Goal: Use online tool/utility: Utilize a website feature to perform a specific function

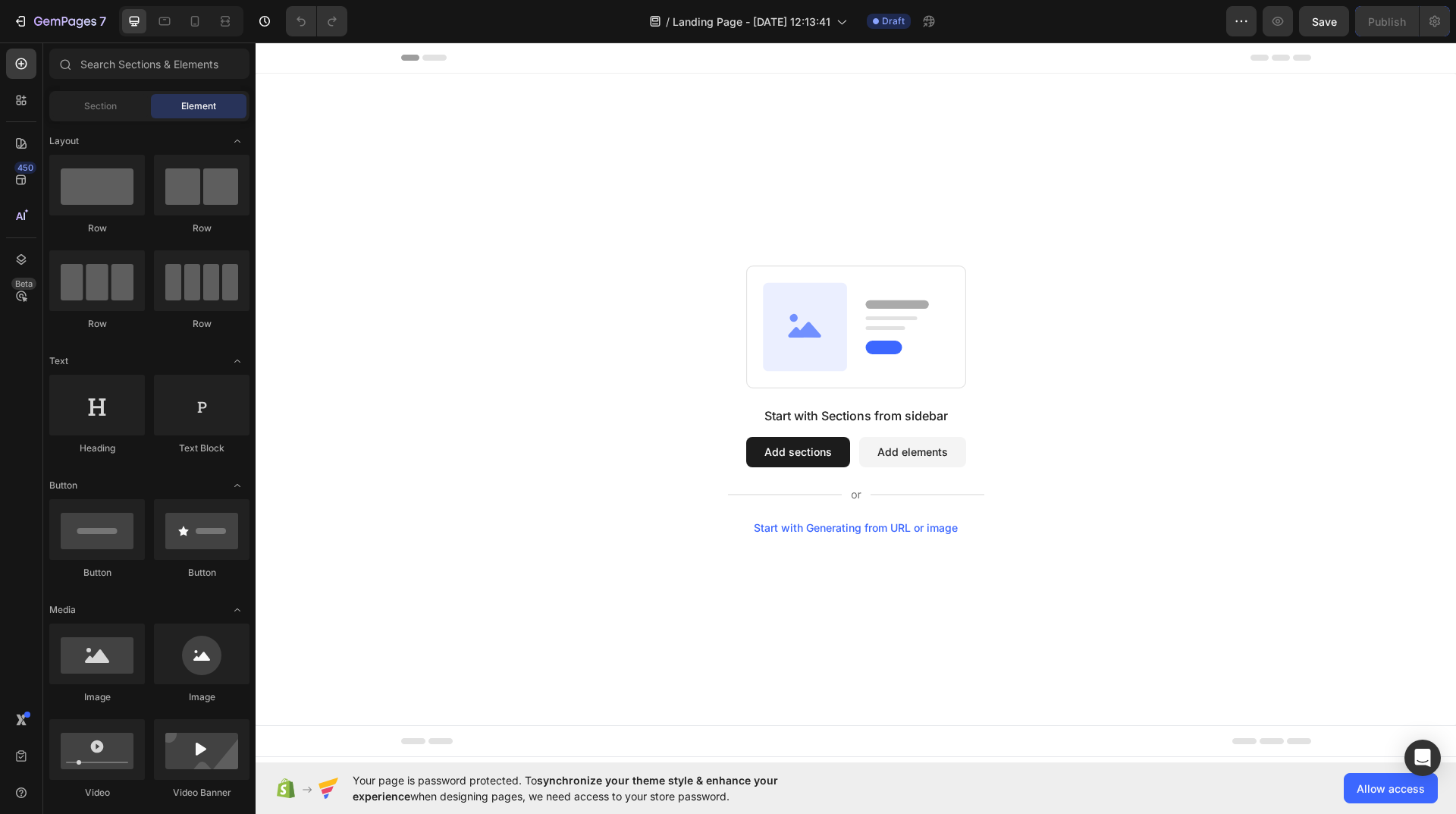
click at [804, 451] on button "Add sections" at bounding box center [798, 452] width 104 height 31
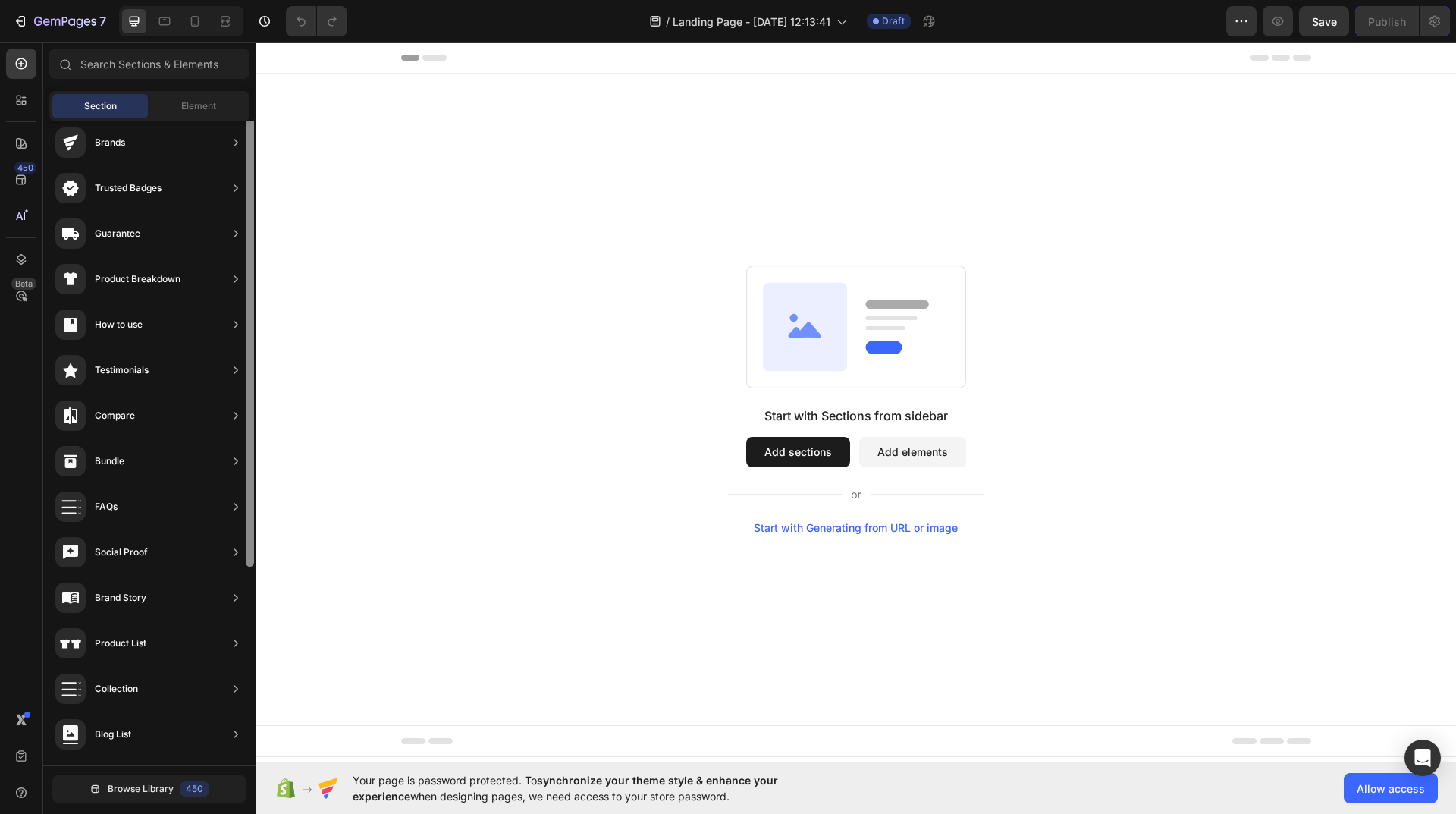
scroll to position [156, 0]
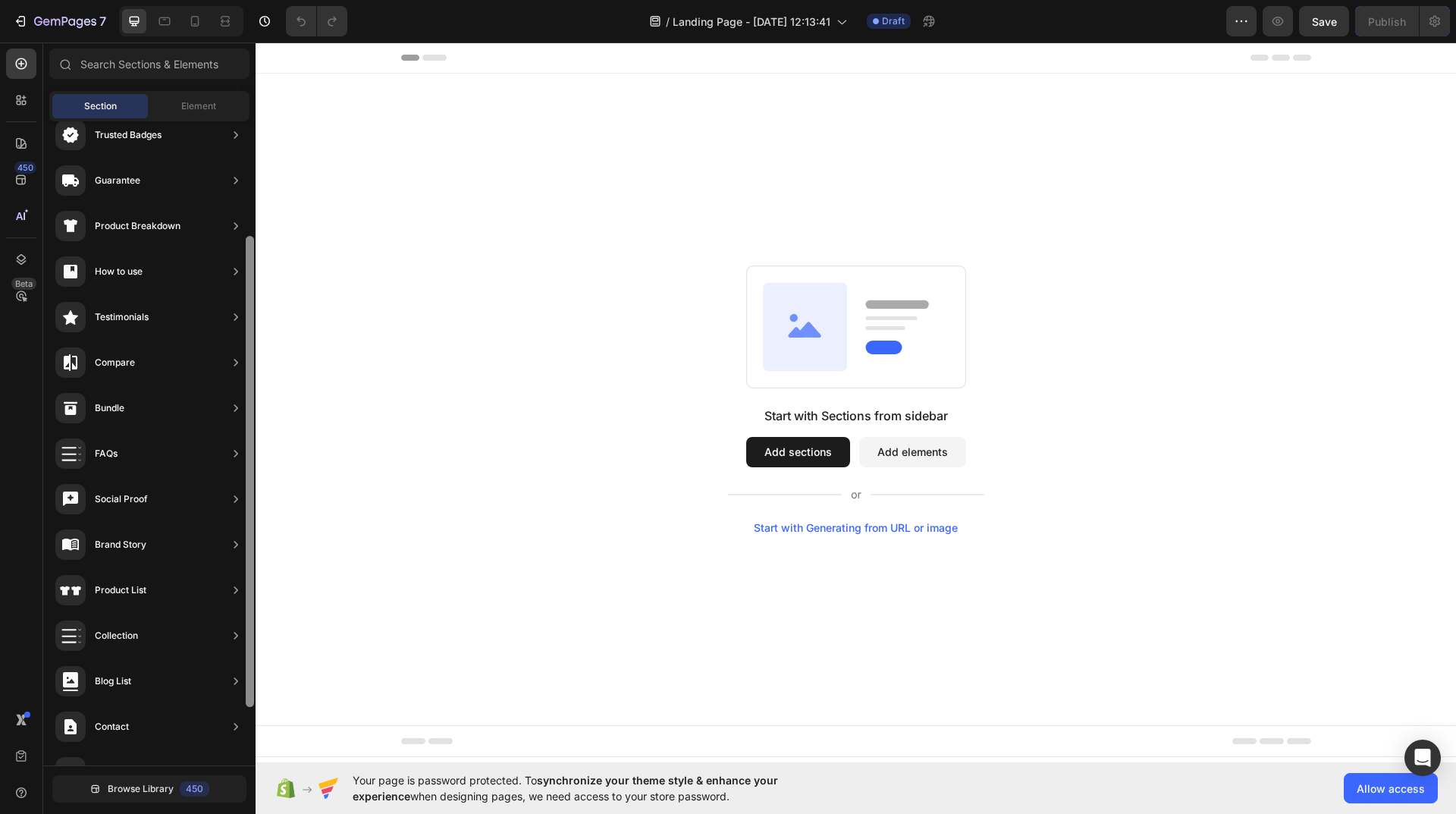
drag, startPoint x: 504, startPoint y: 508, endPoint x: 269, endPoint y: 329, distance: 295.4
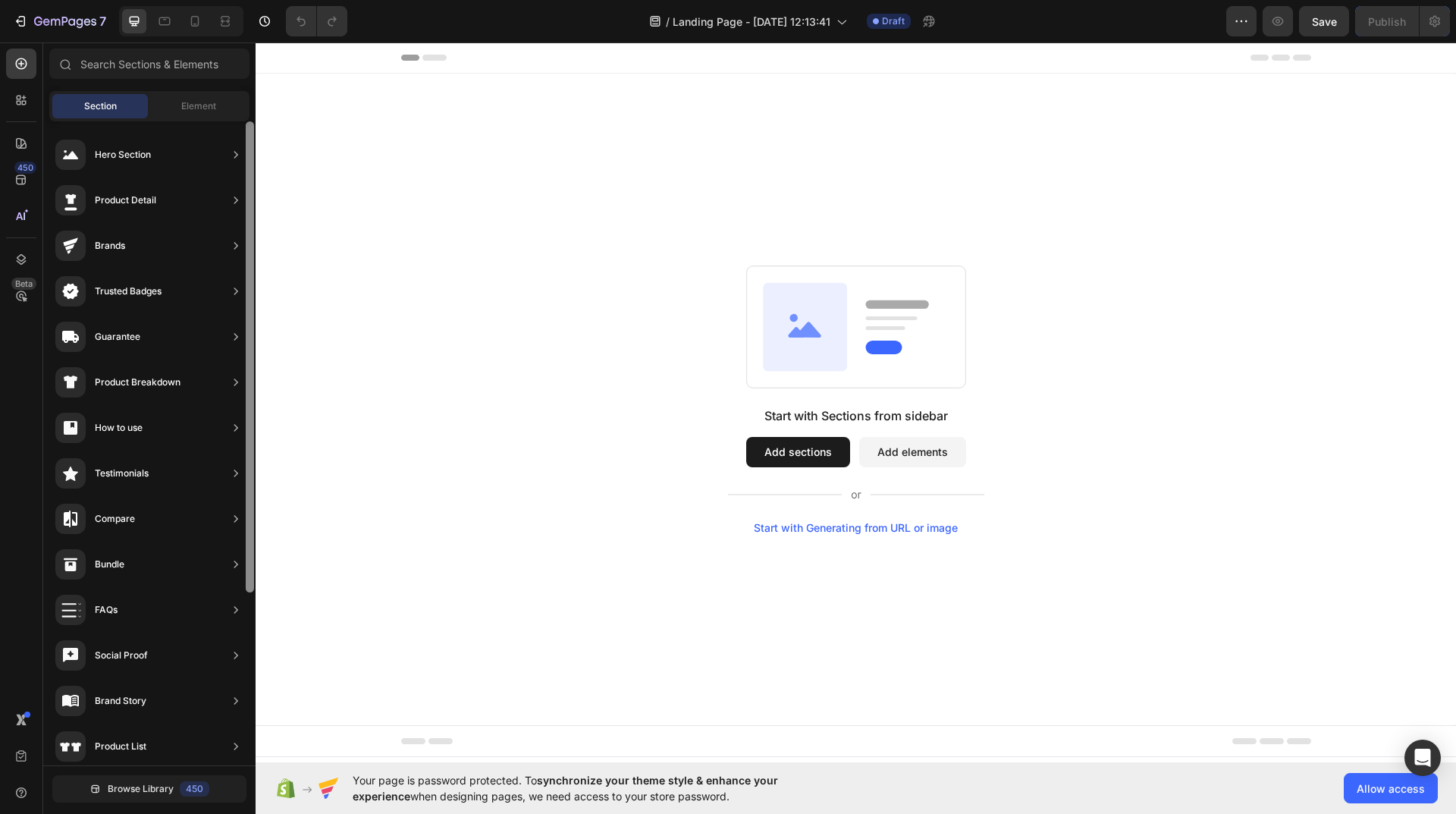
drag, startPoint x: 248, startPoint y: 329, endPoint x: 253, endPoint y: 269, distance: 60.2
click at [253, 269] on div at bounding box center [250, 356] width 8 height 471
click at [203, 100] on span "Element" at bounding box center [198, 106] width 35 height 14
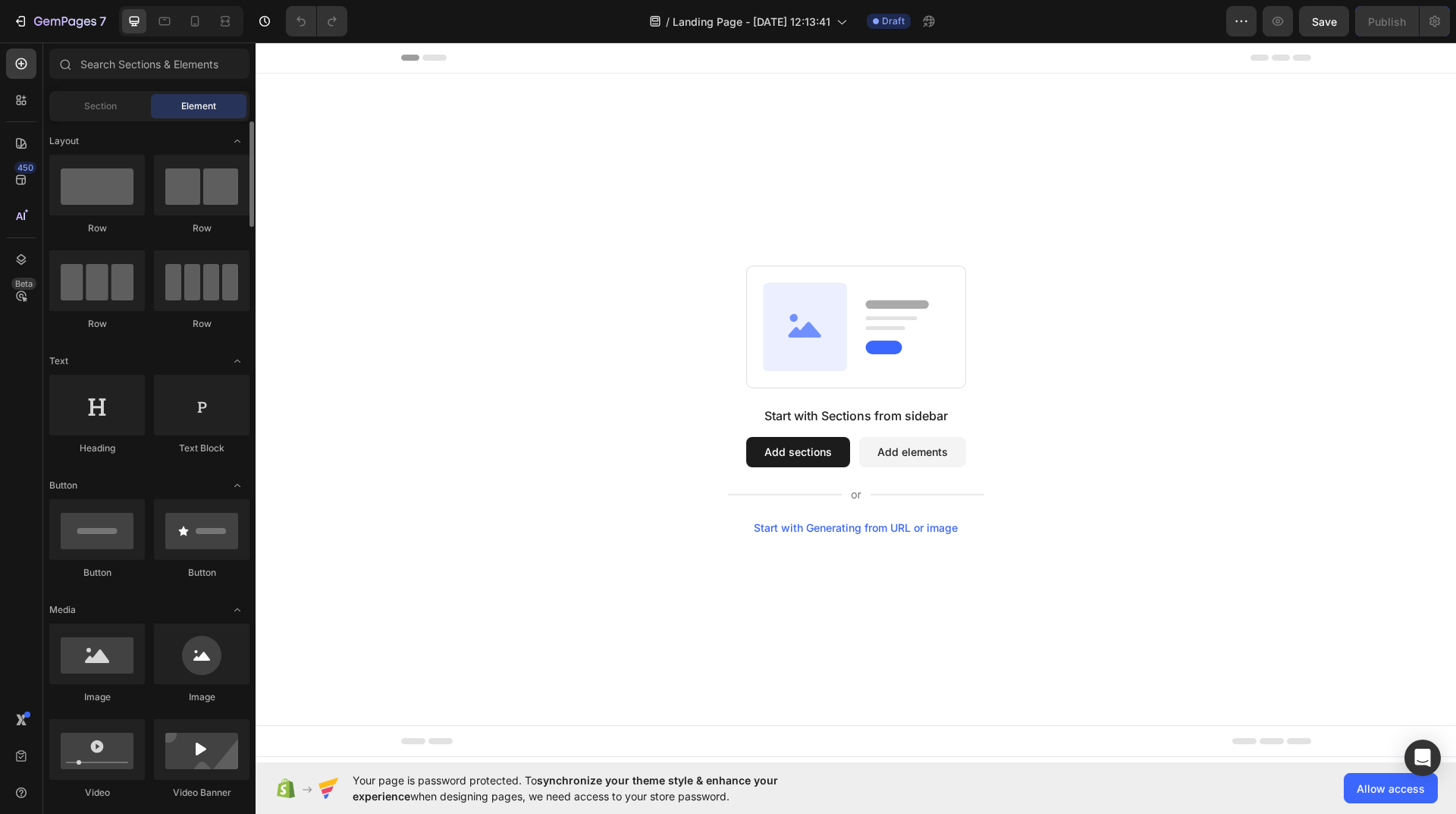
scroll to position [380, 0]
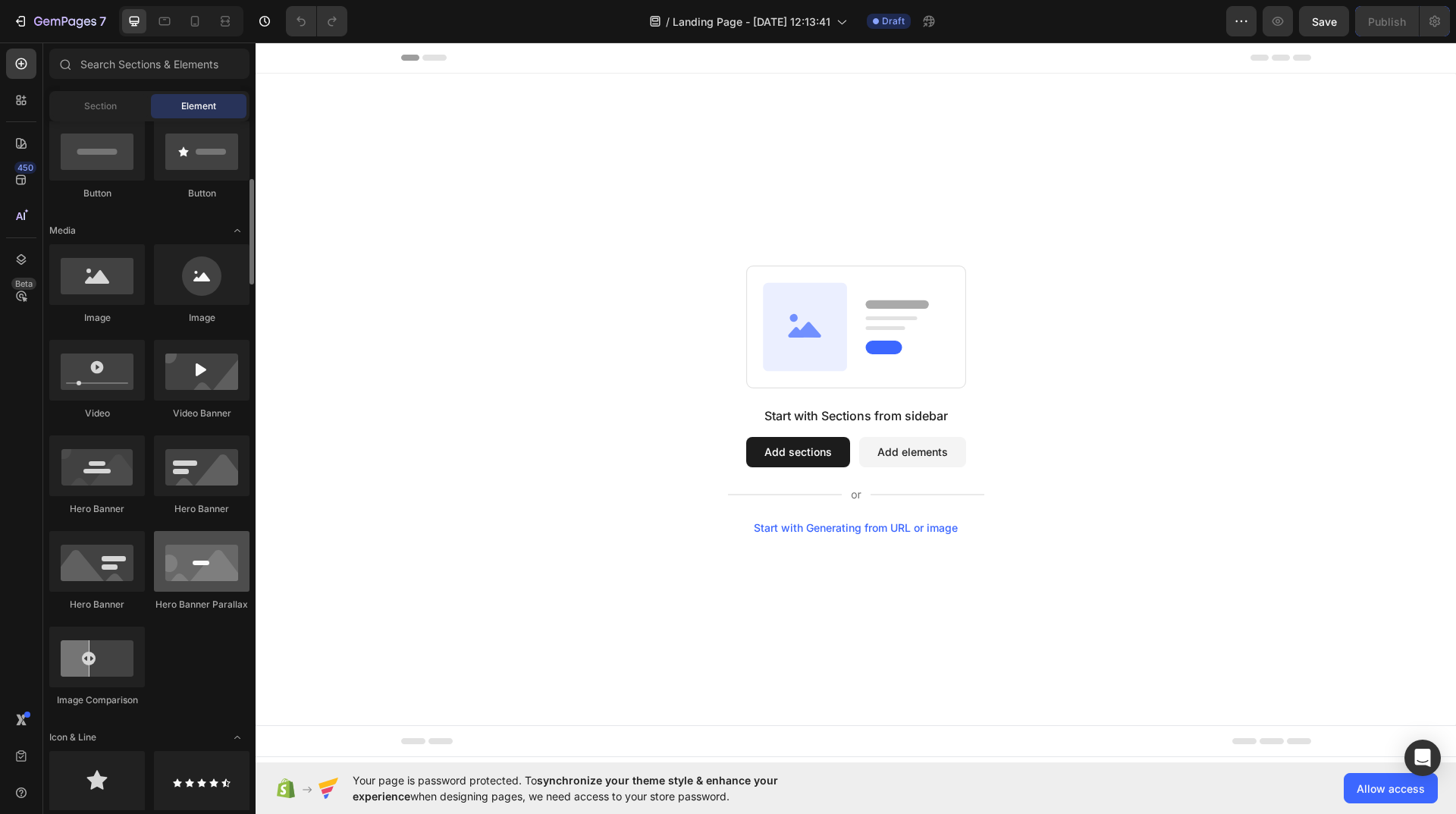
click at [193, 578] on div at bounding box center [202, 560] width 95 height 61
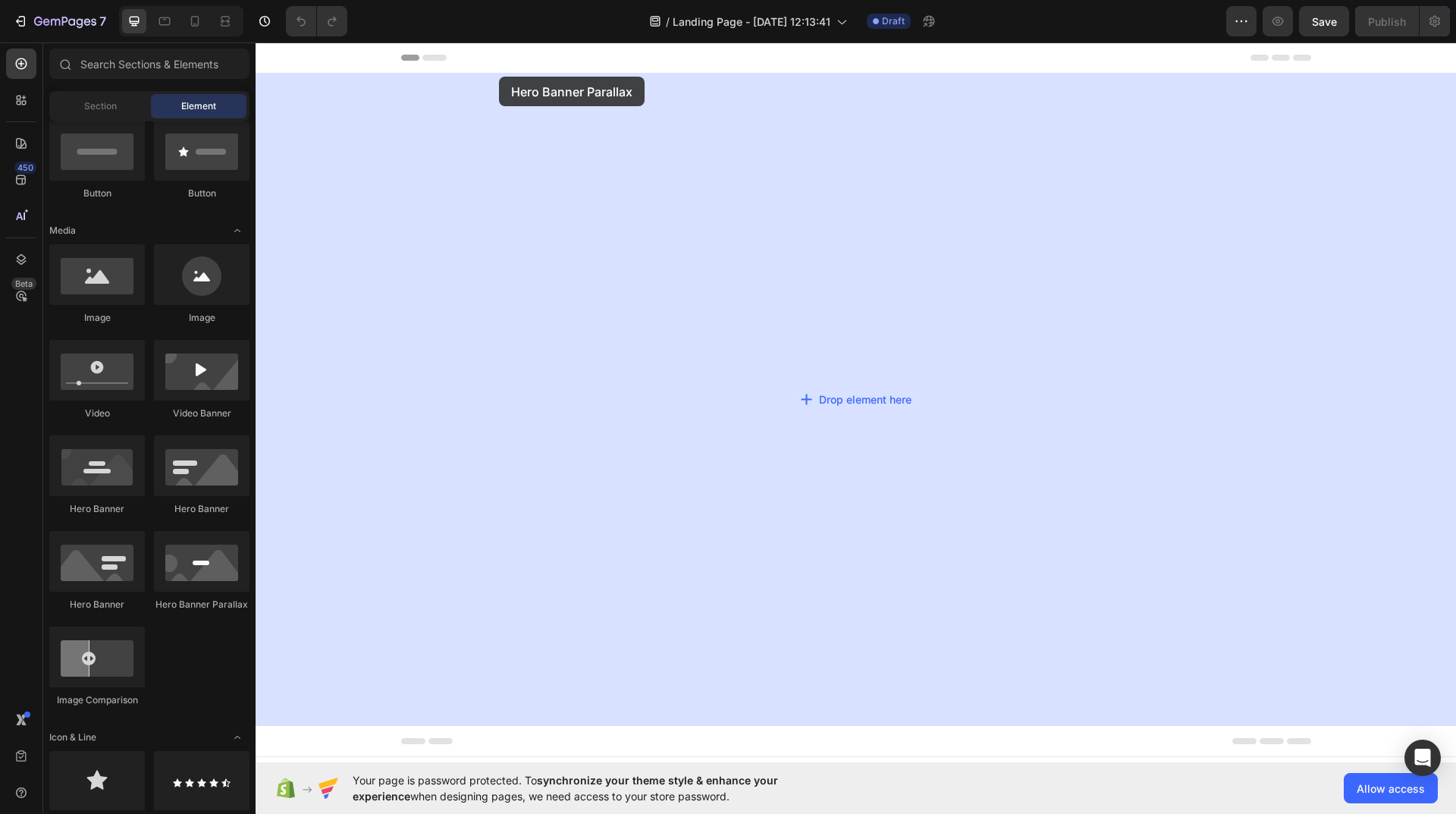
drag, startPoint x: 449, startPoint y: 620, endPoint x: 499, endPoint y: 69, distance: 553.3
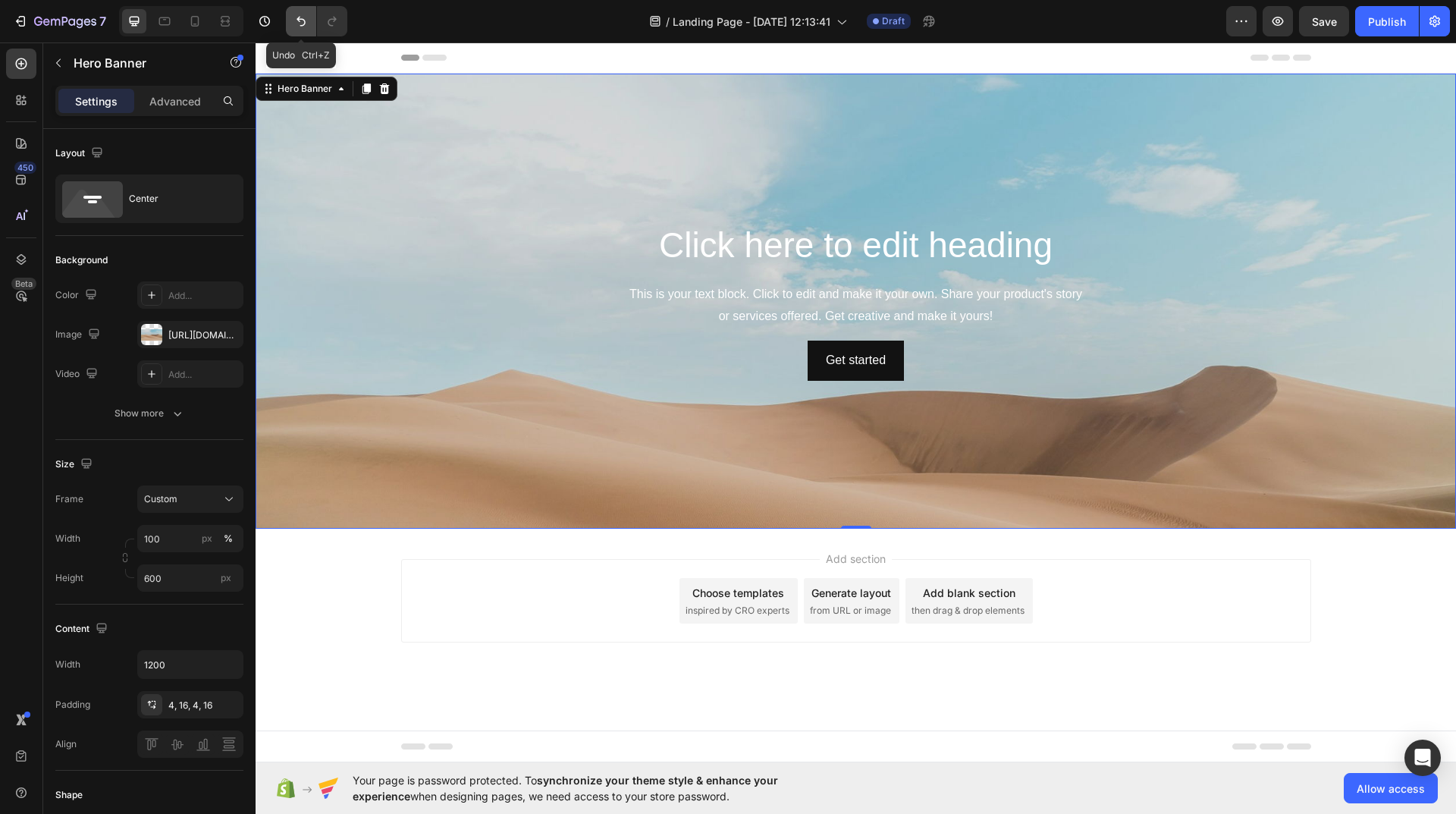
click at [309, 19] on button "Undo/Redo" at bounding box center [301, 22] width 31 height 31
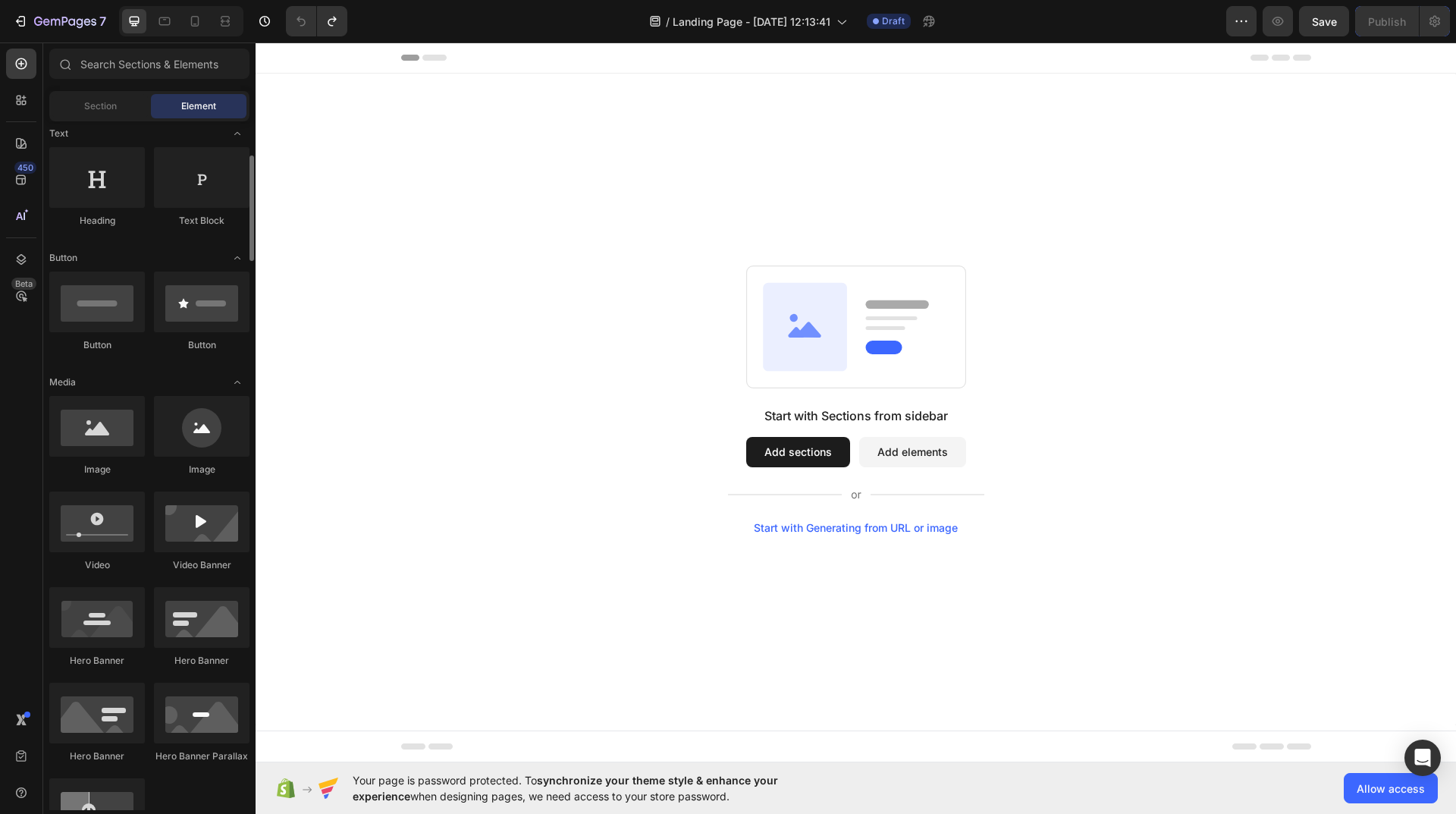
scroll to position [0, 0]
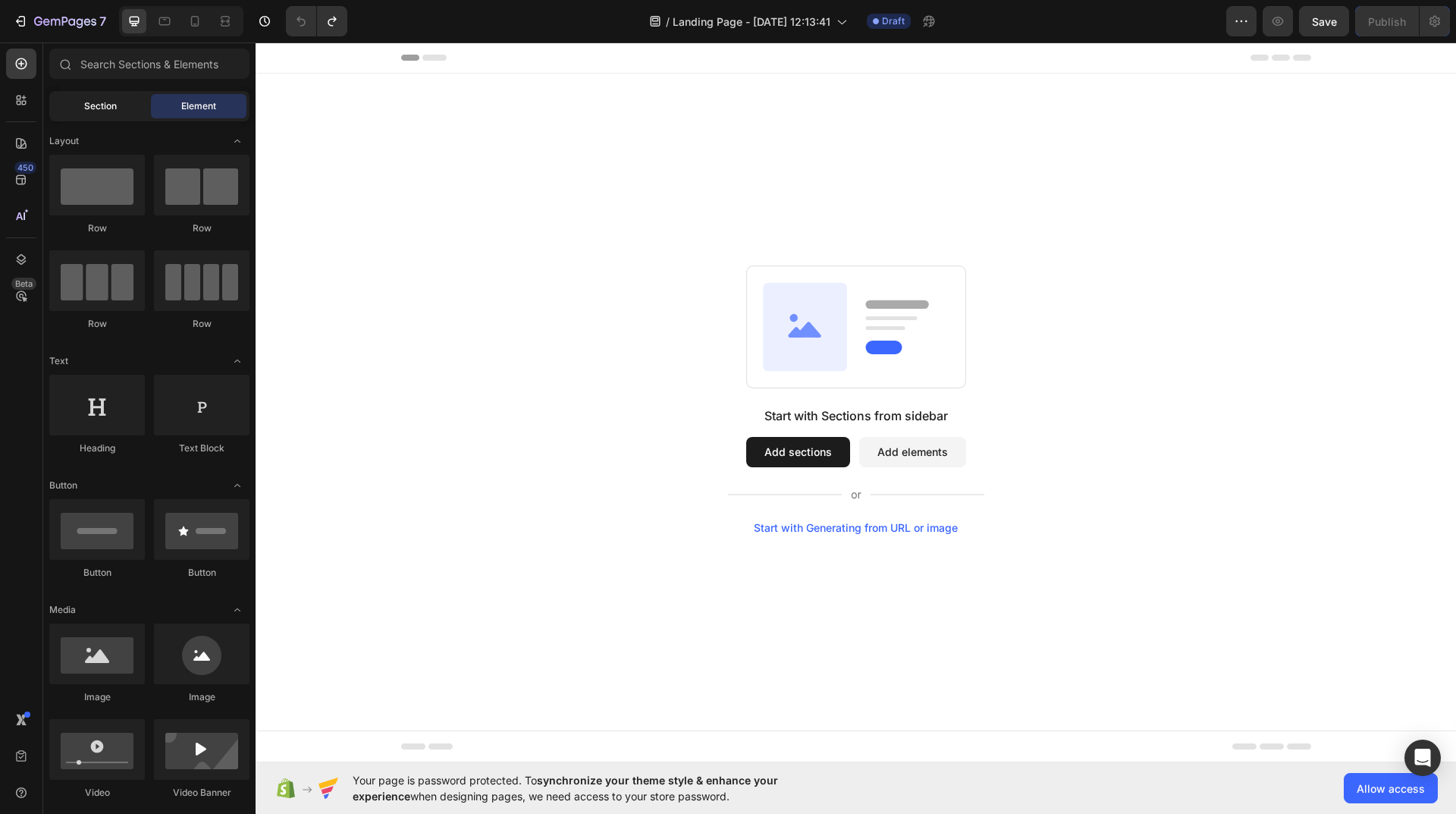
click at [97, 113] on div "Section" at bounding box center [100, 106] width 95 height 24
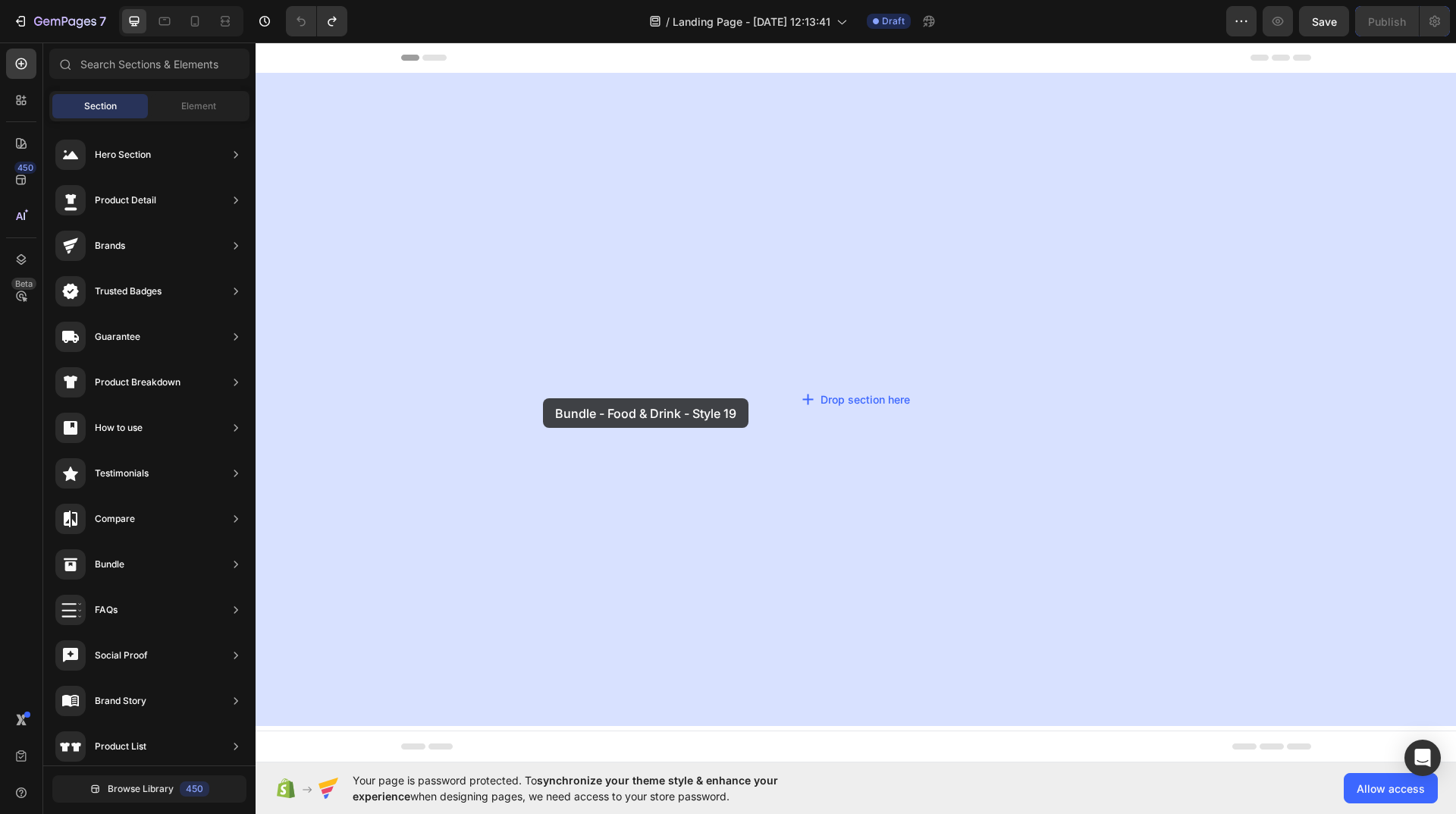
drag, startPoint x: 577, startPoint y: 666, endPoint x: 539, endPoint y: 410, distance: 258.8
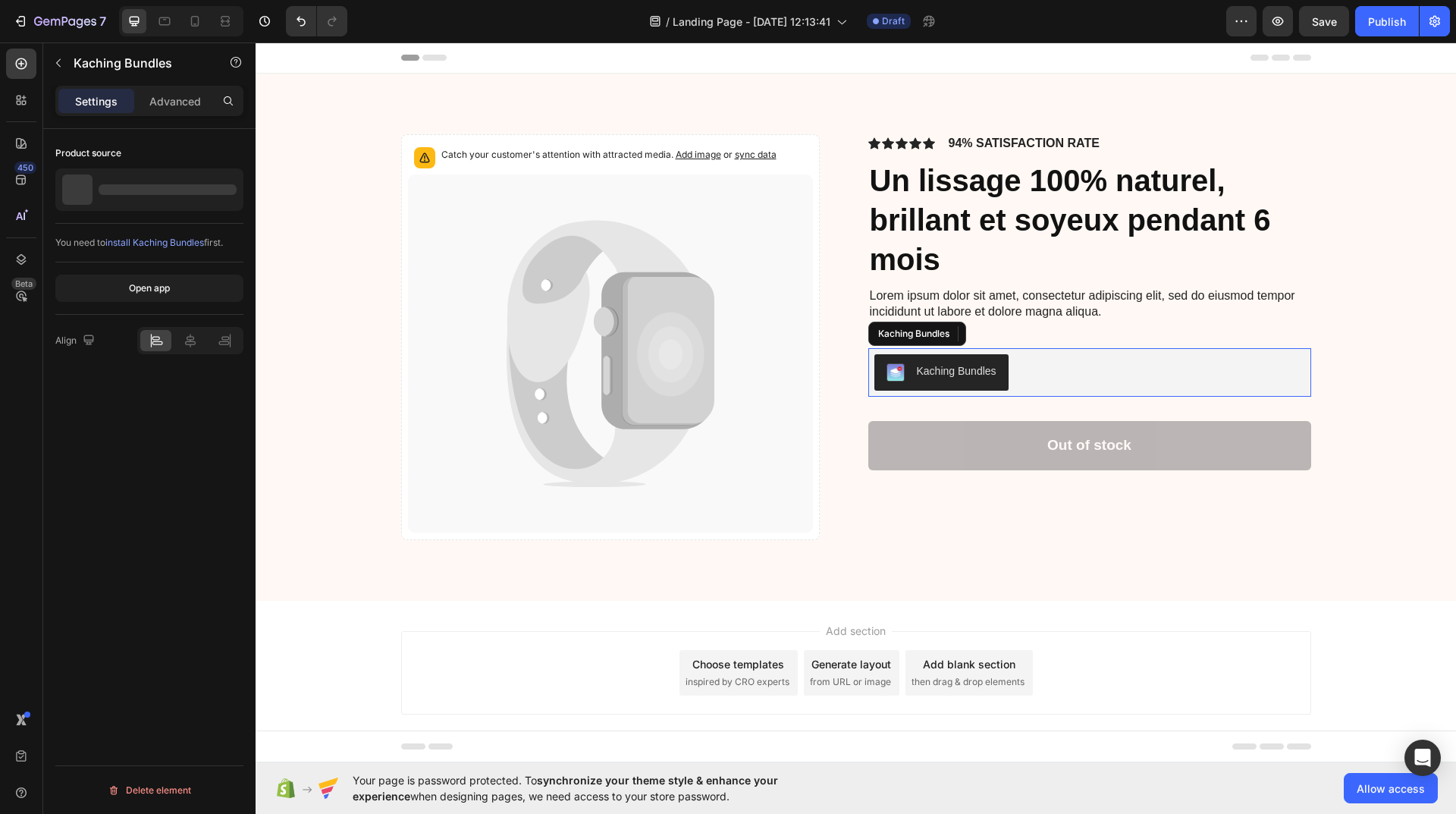
click at [1216, 365] on div "Kaching Bundles" at bounding box center [1089, 372] width 430 height 36
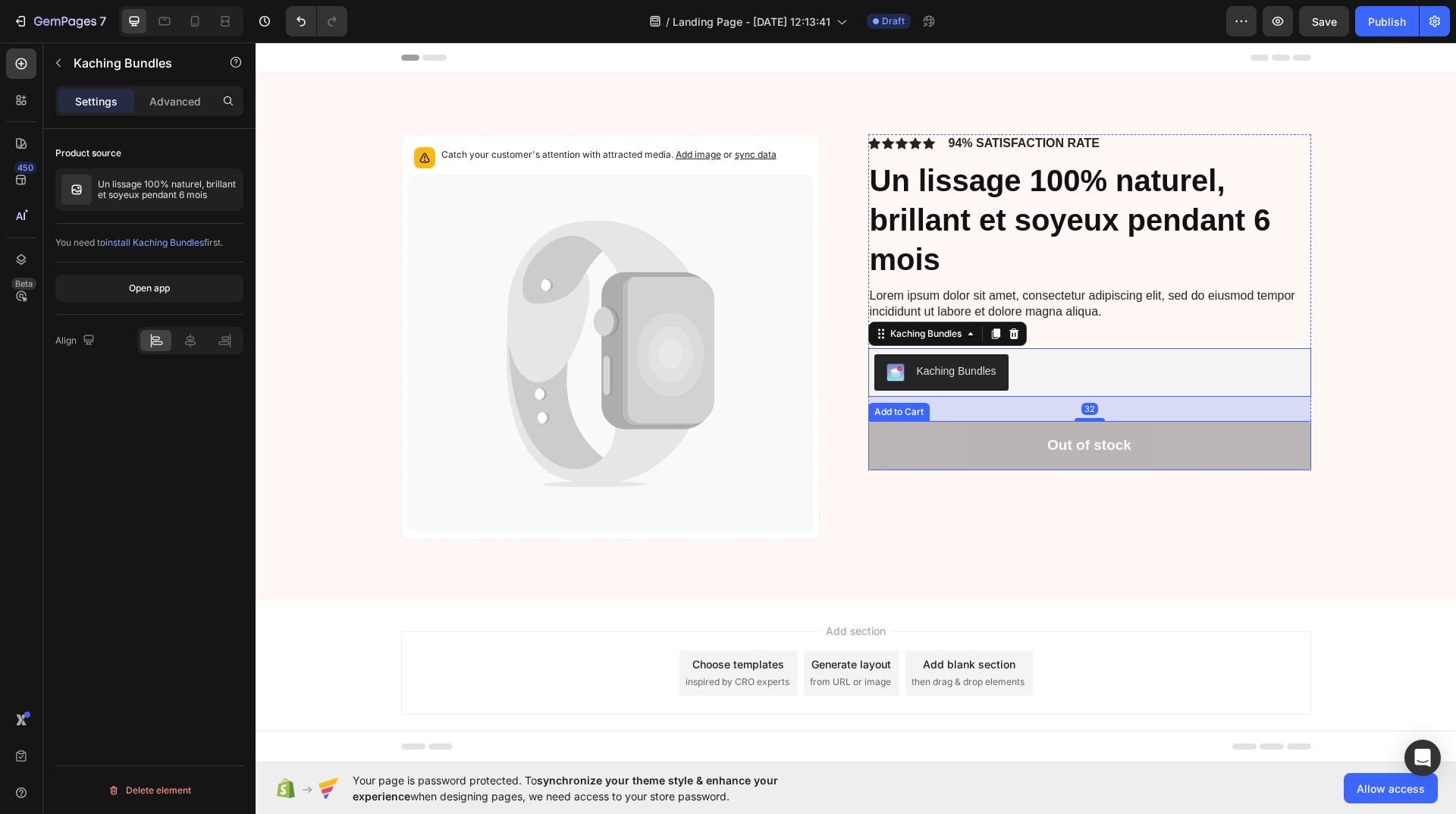
click at [1146, 447] on button "Out of stock" at bounding box center [1089, 445] width 443 height 49
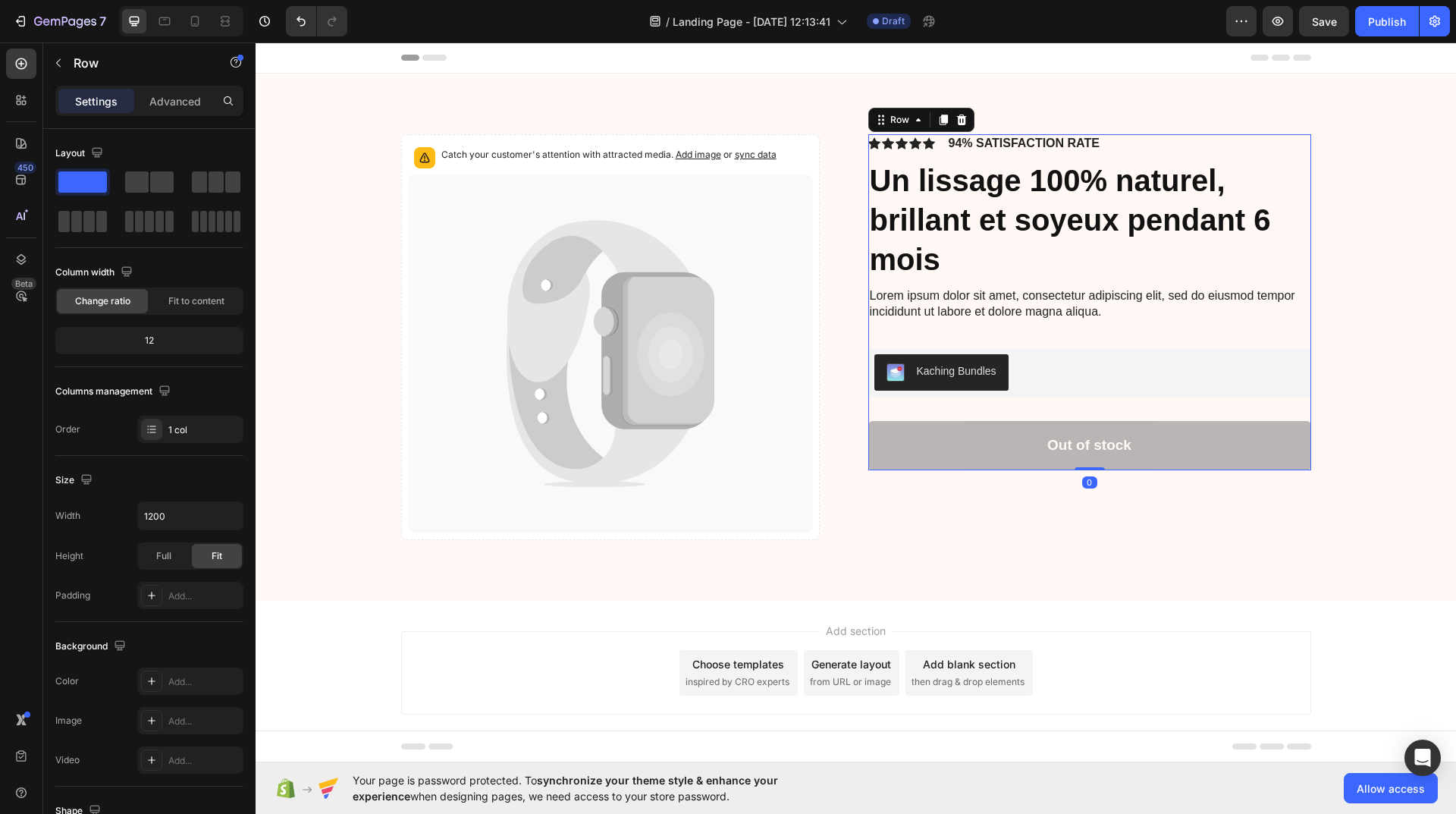
click at [1185, 401] on div "Icon Icon Icon Icon Icon Icon List 94% SATISFACTION RATE Text Block Row Un liss…" at bounding box center [1089, 302] width 443 height 336
click at [296, 25] on icon "Undo/Redo" at bounding box center [300, 21] width 15 height 15
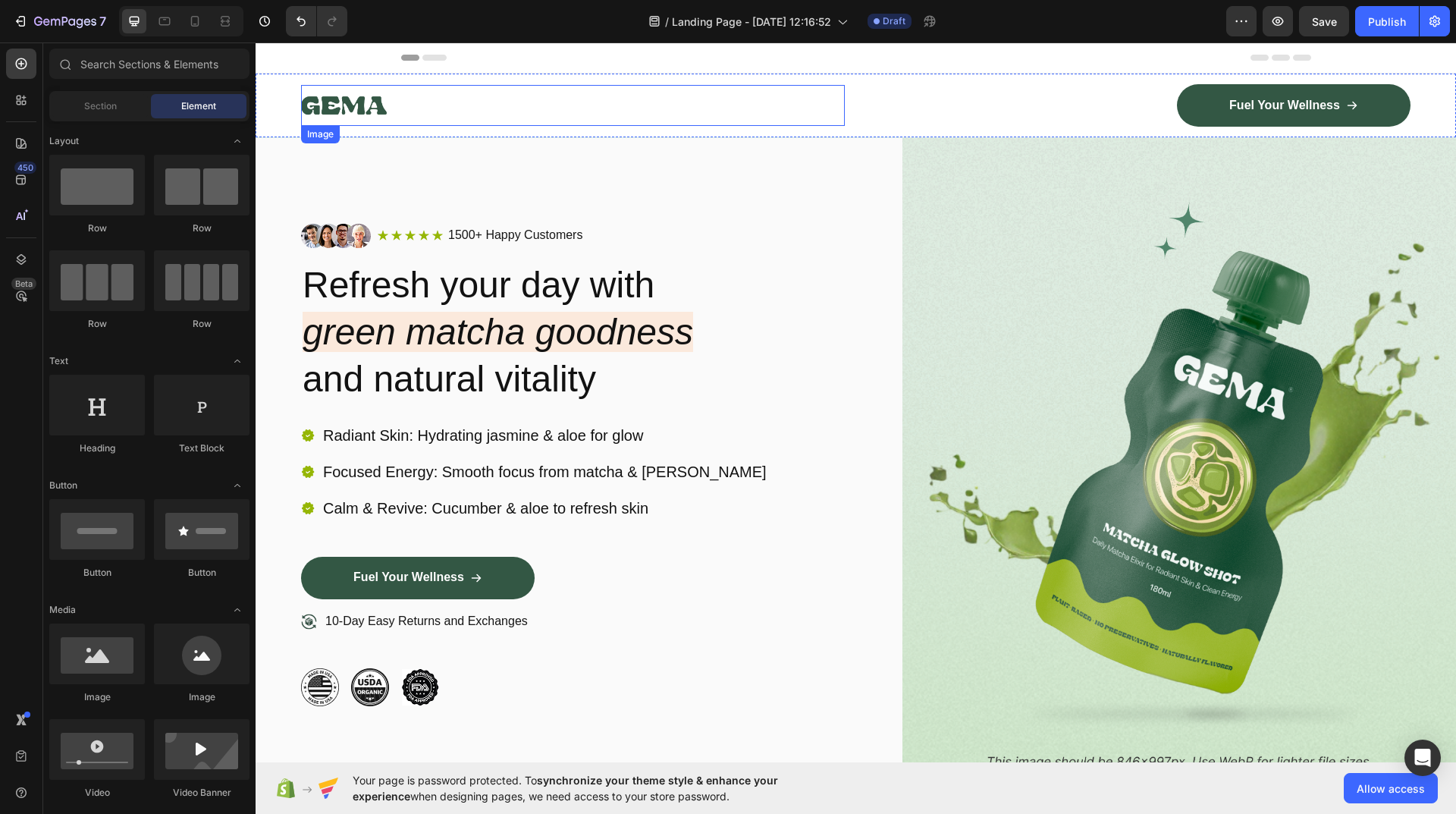
click at [385, 105] on img at bounding box center [344, 105] width 86 height 41
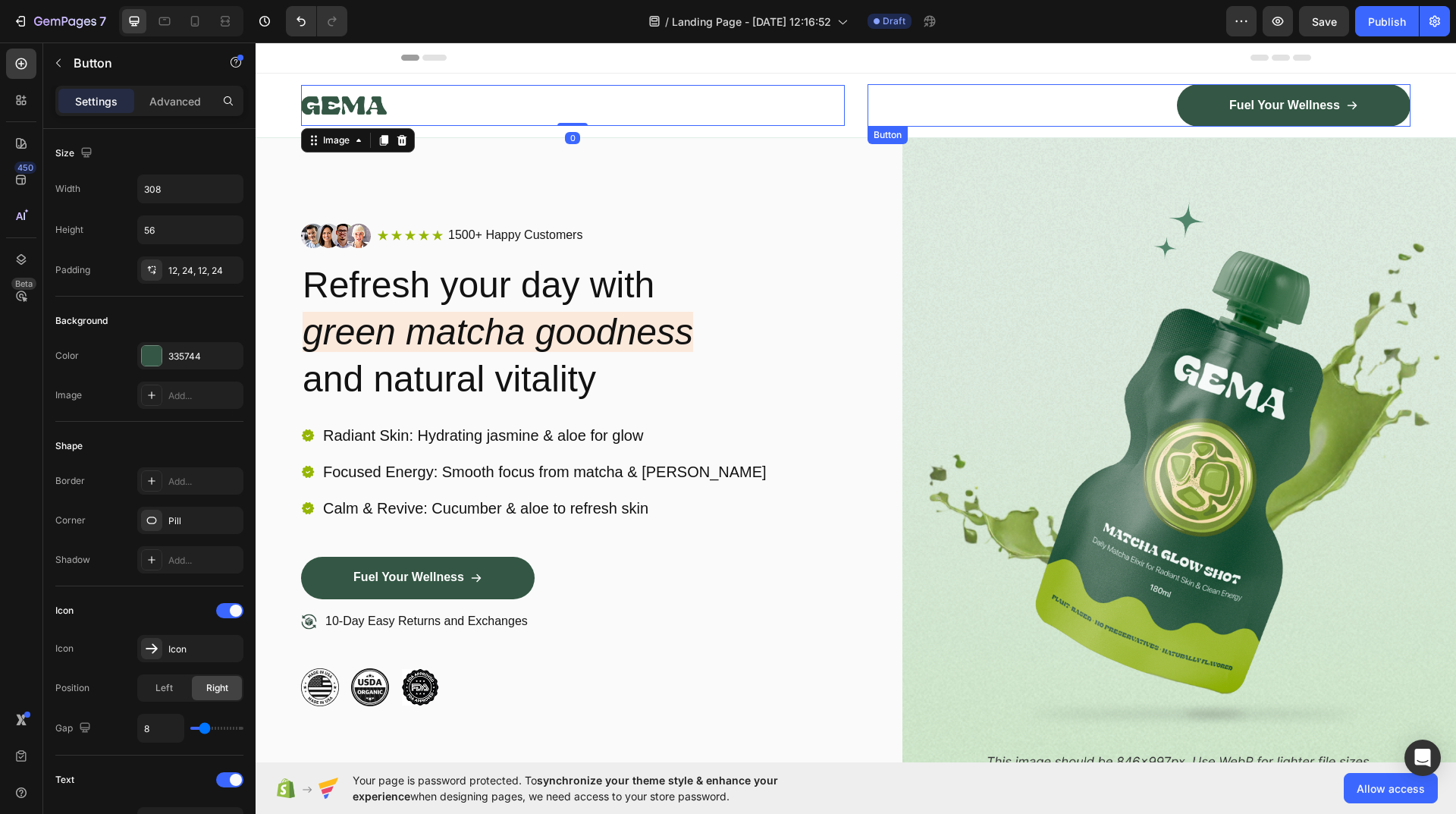
click at [956, 106] on div "Fuel Your Wellness Button" at bounding box center [1139, 105] width 543 height 43
click at [642, 106] on div at bounding box center [573, 105] width 543 height 41
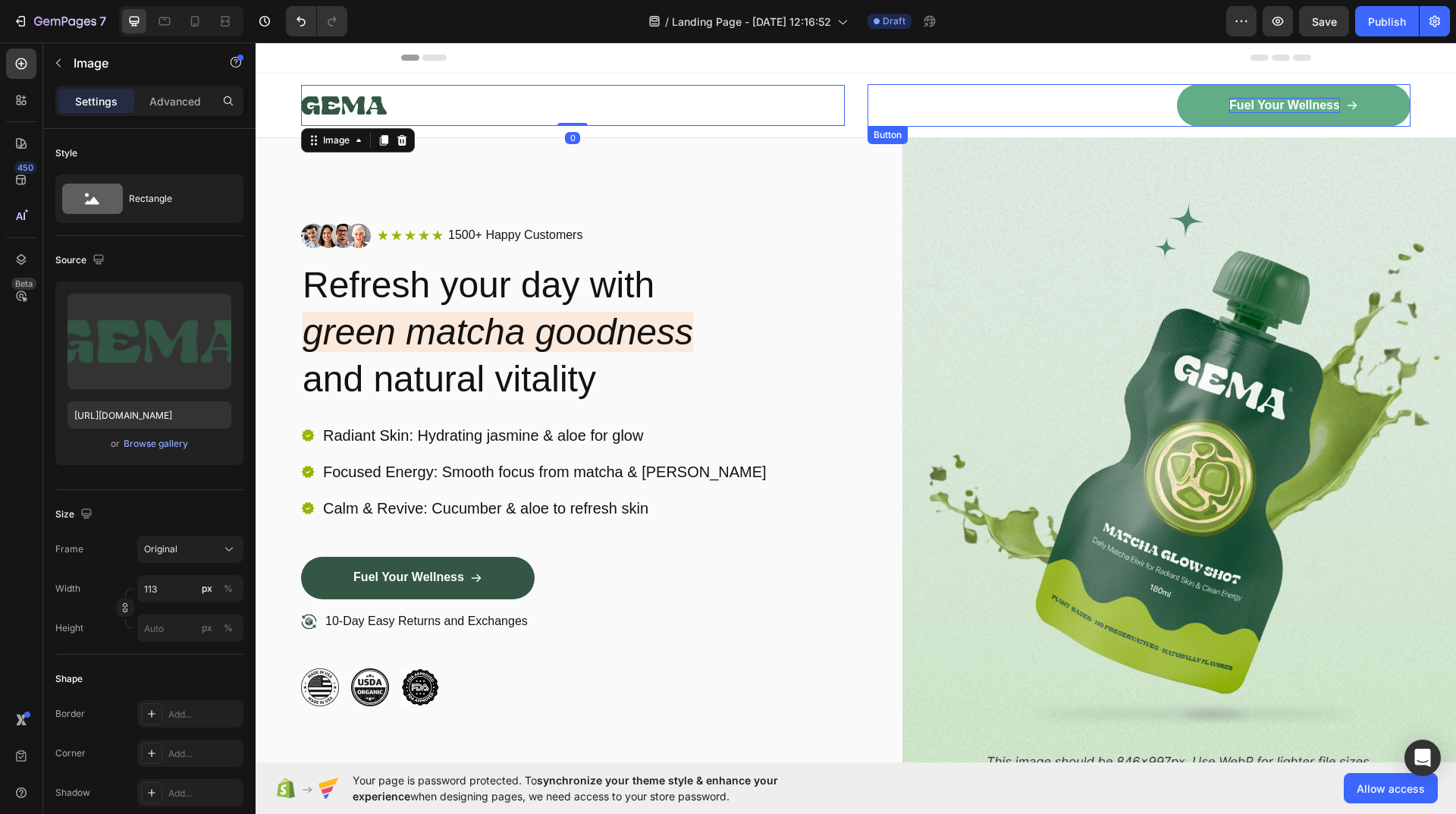
click at [1240, 102] on p "Fuel Your Wellness" at bounding box center [1284, 106] width 111 height 16
